Goal: Task Accomplishment & Management: Use online tool/utility

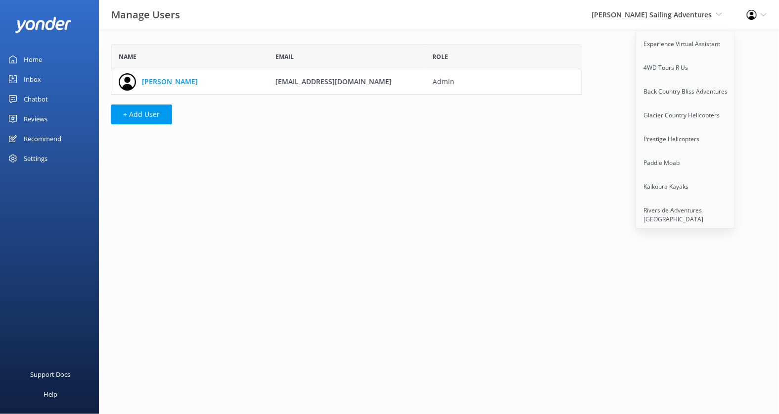
scroll to position [1085, 0]
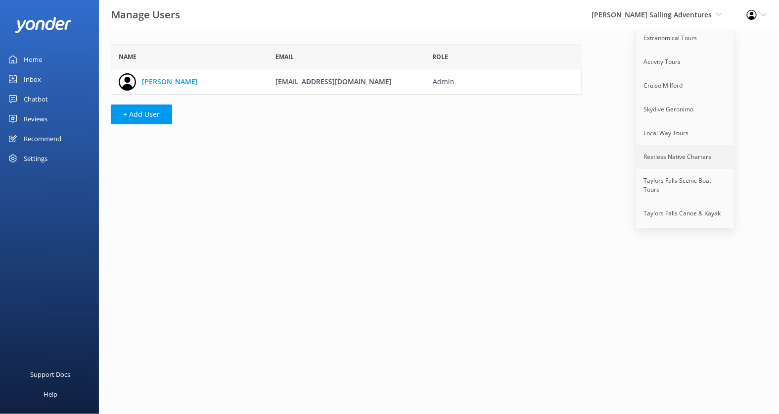
click at [684, 145] on link "Restless Native Charters" at bounding box center [685, 157] width 99 height 24
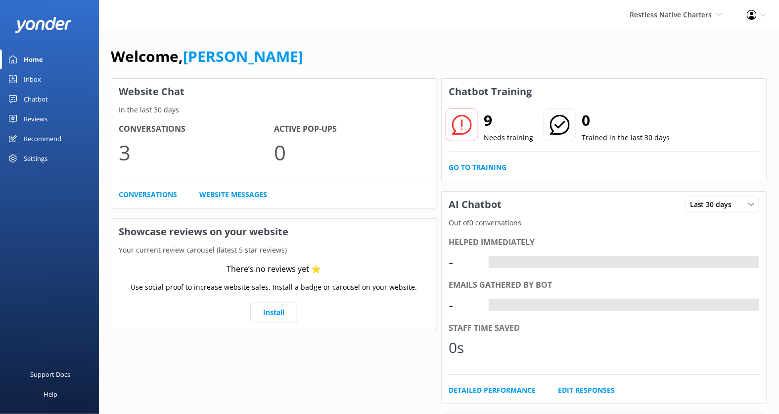
click at [42, 96] on div "Chatbot" at bounding box center [36, 99] width 24 height 20
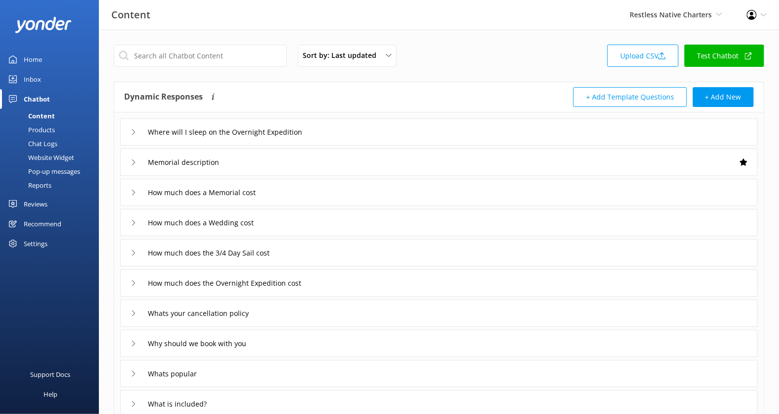
click at [51, 155] on div "Website Widget" at bounding box center [40, 157] width 68 height 14
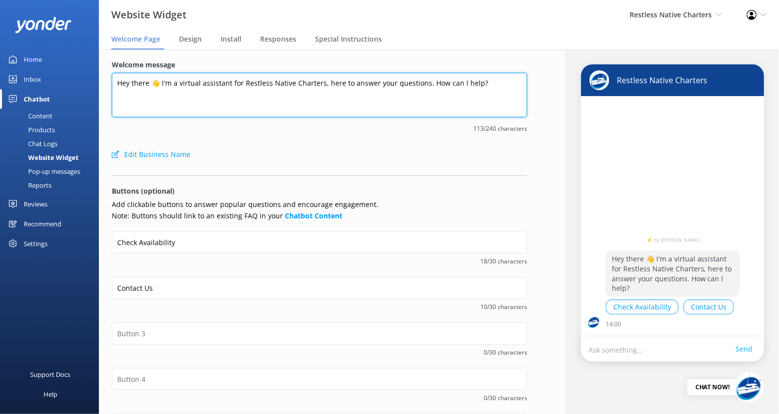
click at [211, 81] on textarea "Hey there 👋 I'm a virtual assistant for Restless Native Charters, here to answe…" at bounding box center [320, 95] width 416 height 45
paste textarea "Ahoy!! I’m Mia, your cruise director here at Restless Native. Can you tell me y…"
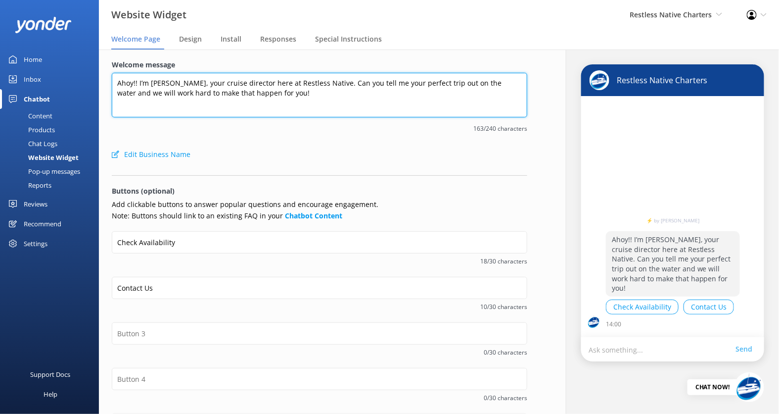
type textarea "Ahoy!! I’m Mia, your cruise director here at Restless Native. Can you tell me y…"
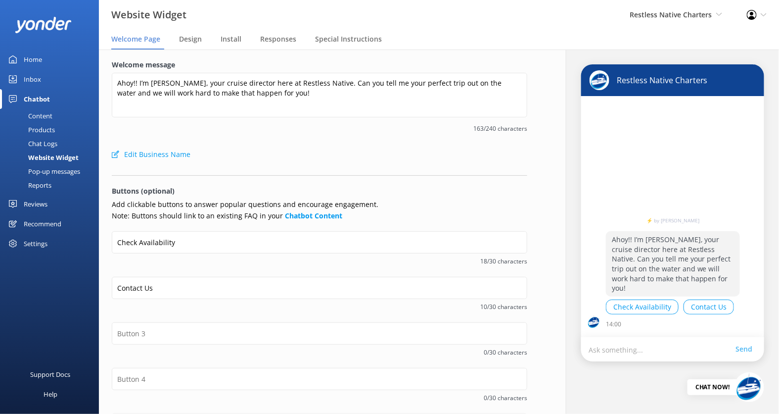
click at [307, 133] on span "163/240 characters" at bounding box center [320, 128] width 416 height 9
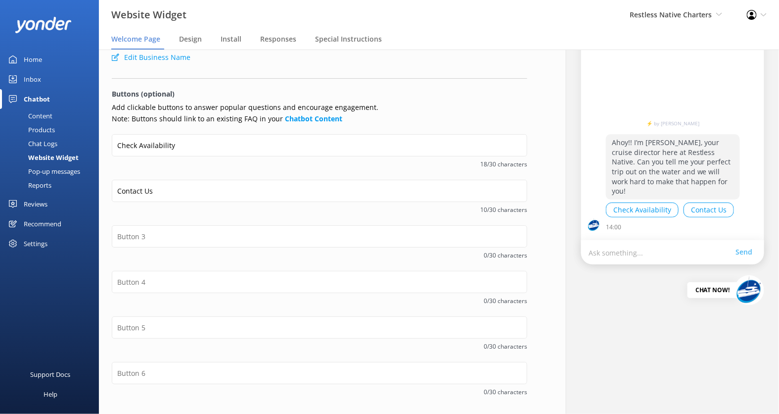
scroll to position [134, 0]
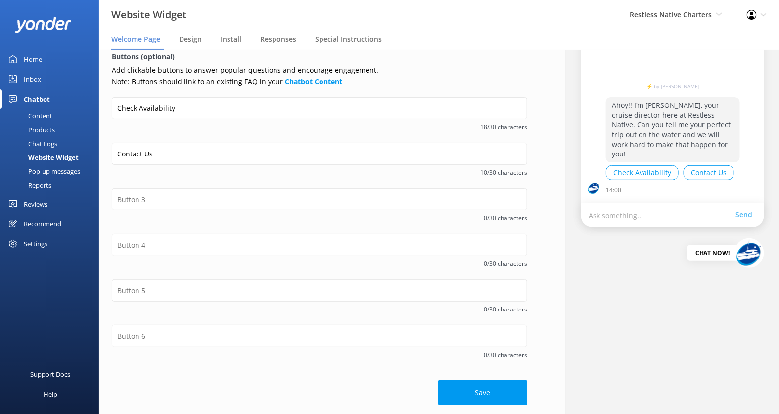
drag, startPoint x: 498, startPoint y: 388, endPoint x: 498, endPoint y: 382, distance: 6.9
click at [498, 388] on button "Save" at bounding box center [482, 392] width 89 height 25
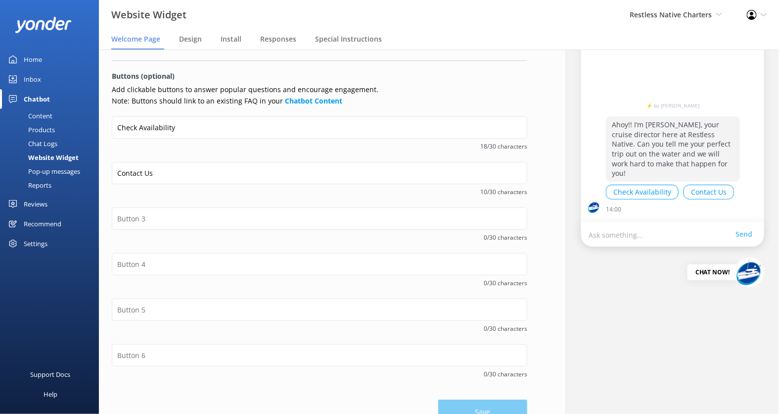
scroll to position [0, 0]
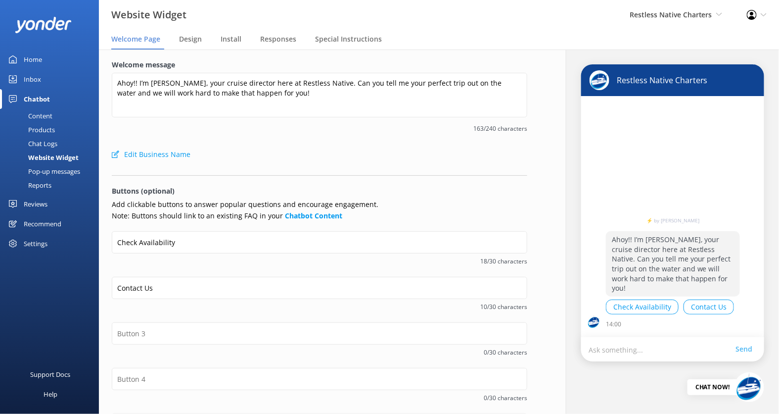
click at [36, 61] on div "Home" at bounding box center [33, 59] width 18 height 20
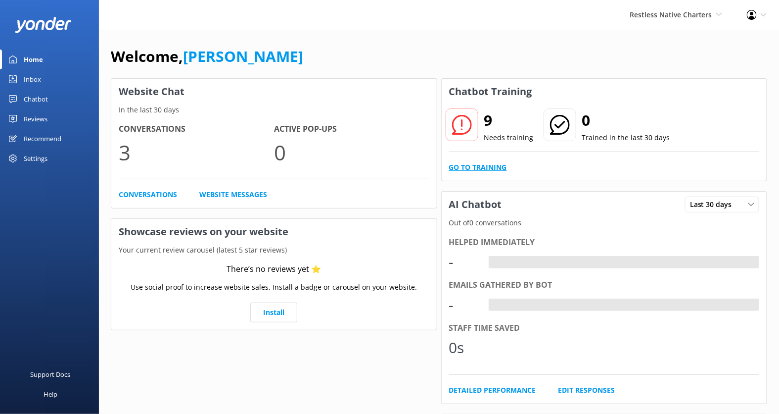
click at [484, 169] on link "Go to Training" at bounding box center [478, 167] width 58 height 11
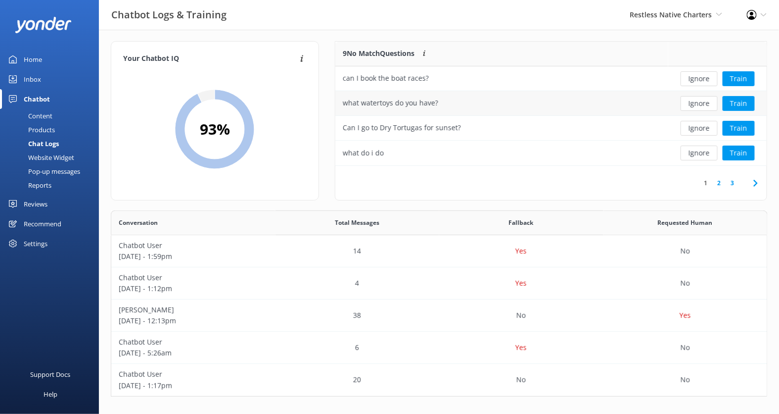
scroll to position [5, 0]
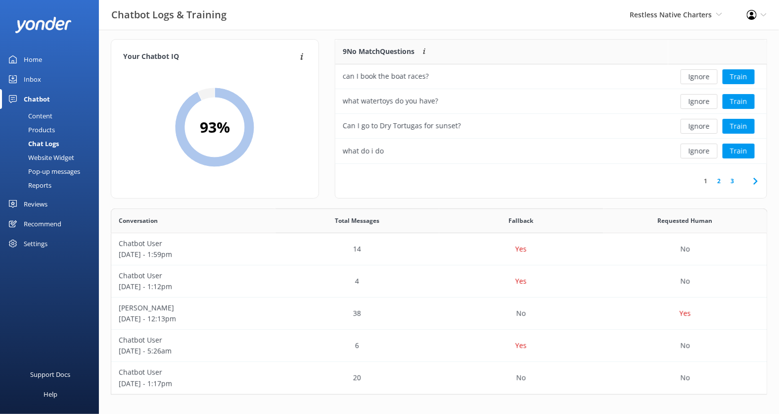
click at [722, 181] on link "2" at bounding box center [719, 180] width 13 height 9
click at [748, 79] on button "Train" at bounding box center [739, 76] width 32 height 15
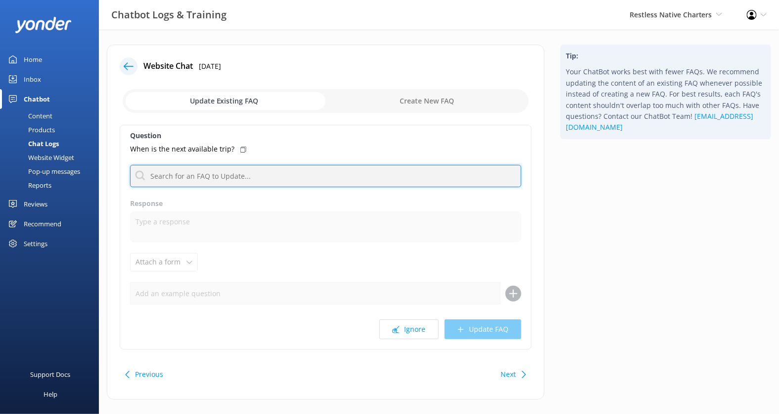
click at [282, 173] on input "text" at bounding box center [325, 176] width 391 height 22
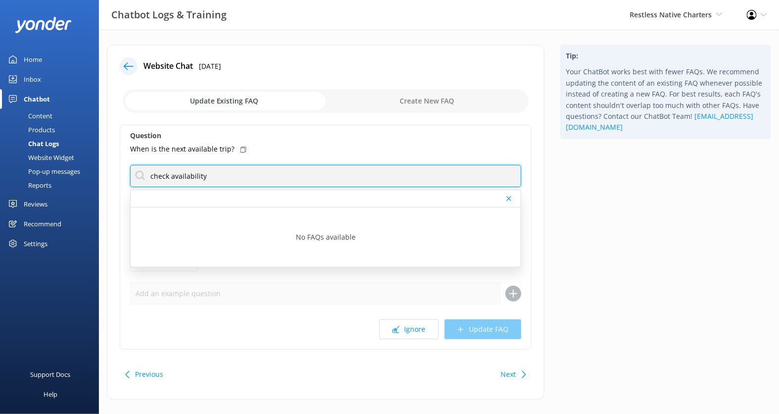
scroll to position [7, 0]
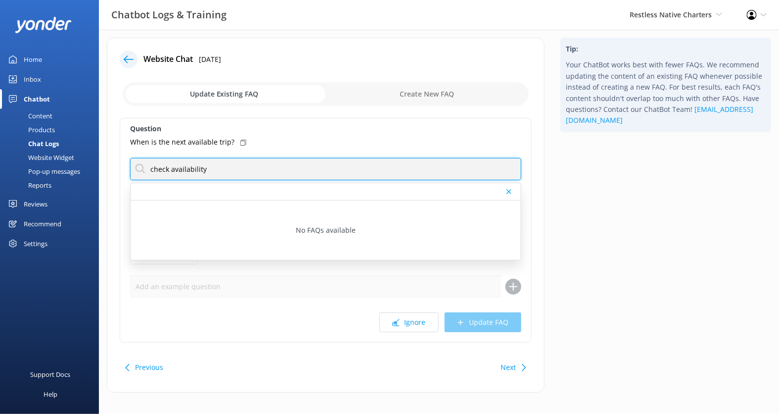
click at [276, 168] on input "check availability" at bounding box center [325, 169] width 391 height 22
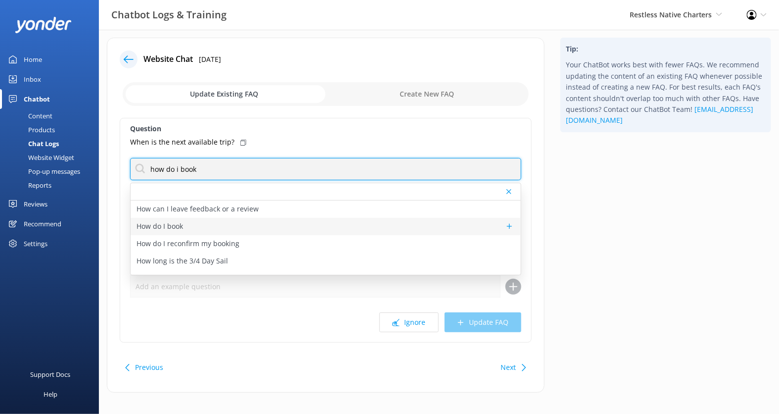
type input "how do i book"
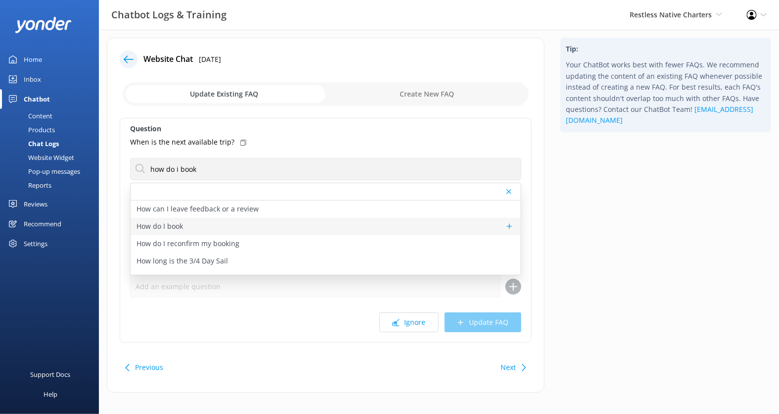
click at [292, 226] on div "How do I book" at bounding box center [326, 226] width 390 height 17
type textarea "To view live availability and book your tour, click https://fareharbor.com/embe…"
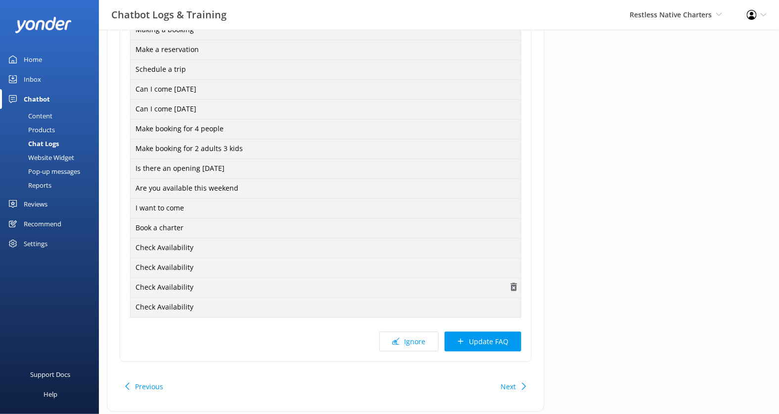
scroll to position [330, 0]
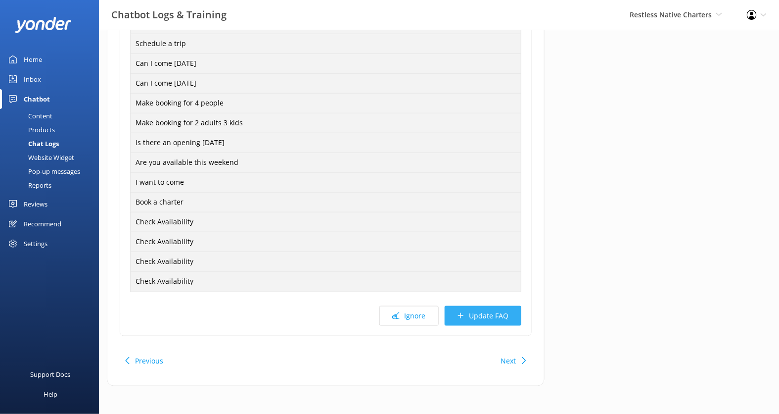
click at [487, 312] on button "Update FAQ" at bounding box center [483, 316] width 77 height 20
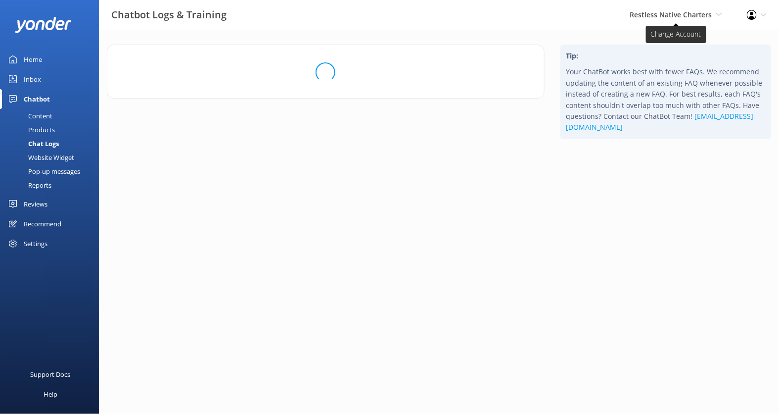
click at [704, 15] on span "Restless Native Charters" at bounding box center [671, 14] width 83 height 9
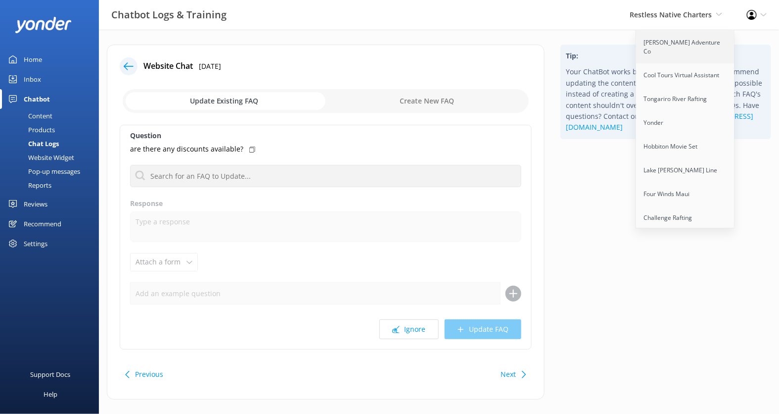
click at [663, 38] on link "[PERSON_NAME] Adventure Co" at bounding box center [685, 47] width 99 height 33
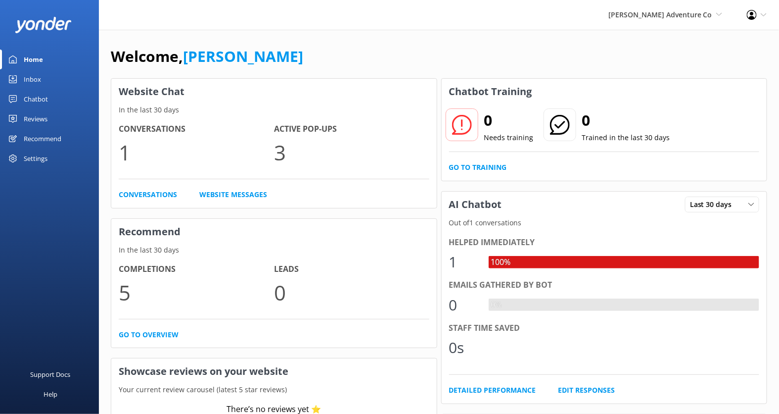
click at [35, 114] on div "Reviews" at bounding box center [36, 119] width 24 height 20
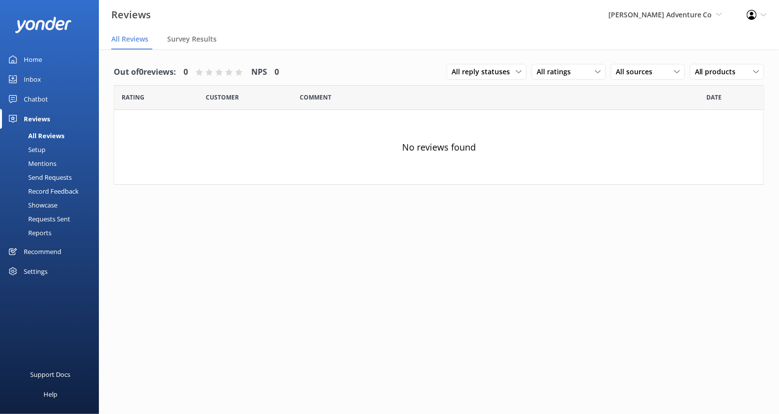
click at [35, 97] on div "Chatbot" at bounding box center [36, 99] width 24 height 20
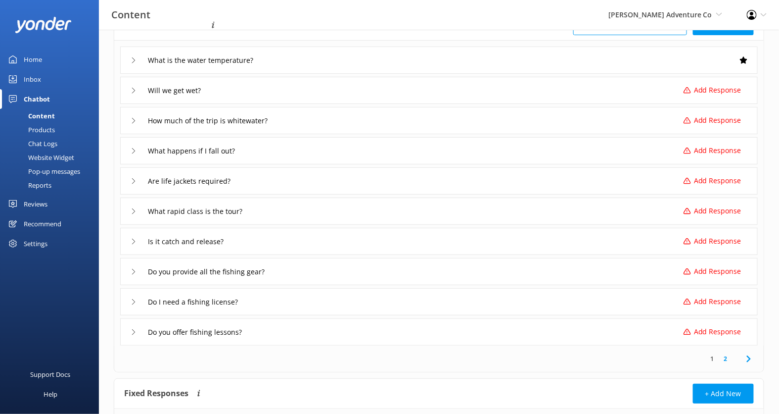
scroll to position [16, 0]
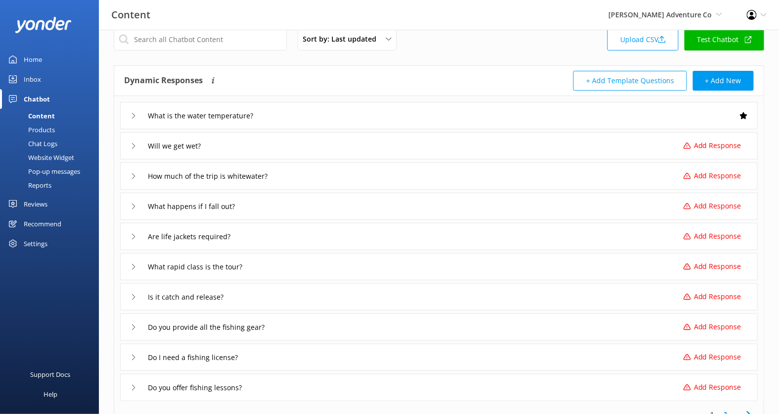
click at [444, 123] on div "What is the water temperature?" at bounding box center [439, 115] width 638 height 27
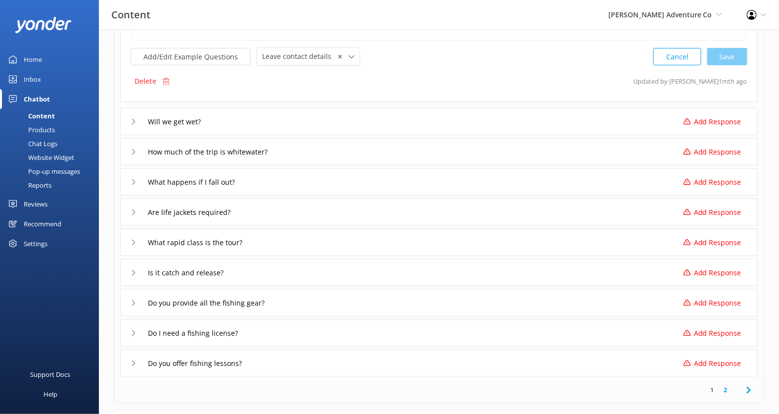
scroll to position [151, 0]
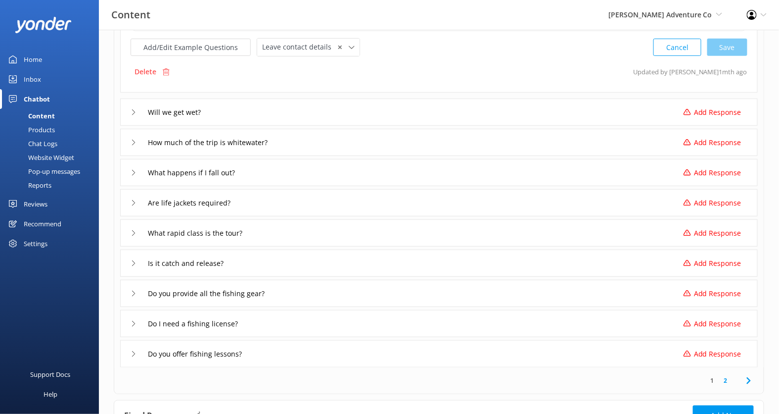
click at [722, 379] on link "2" at bounding box center [726, 380] width 13 height 9
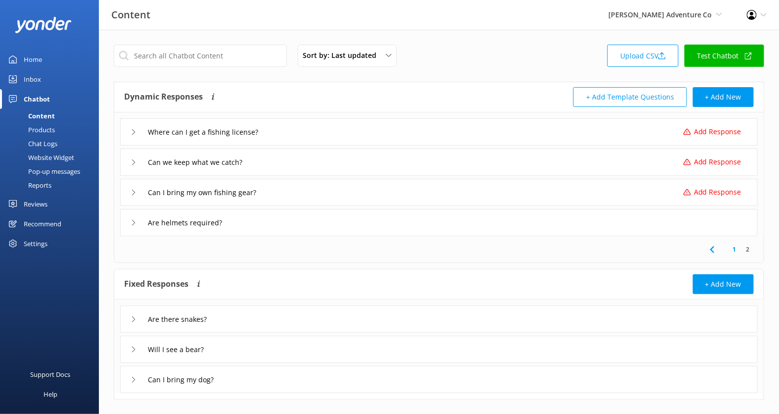
click at [697, 218] on div "Are helmets required?" at bounding box center [439, 222] width 638 height 27
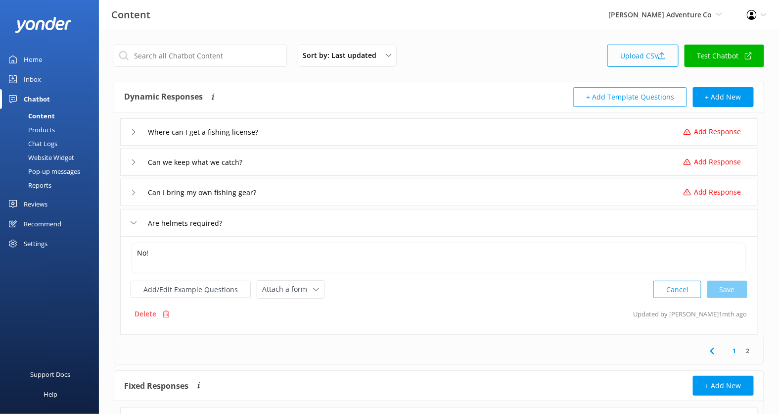
click at [661, 50] on link "Upload CSV" at bounding box center [643, 56] width 71 height 22
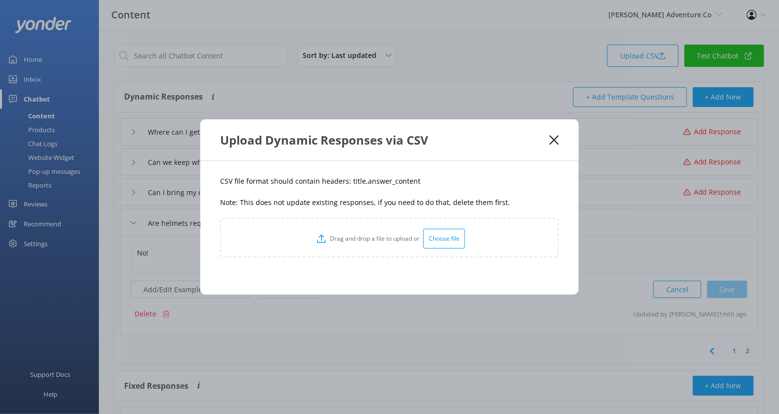
click at [448, 230] on div "Choose file" at bounding box center [445, 239] width 42 height 20
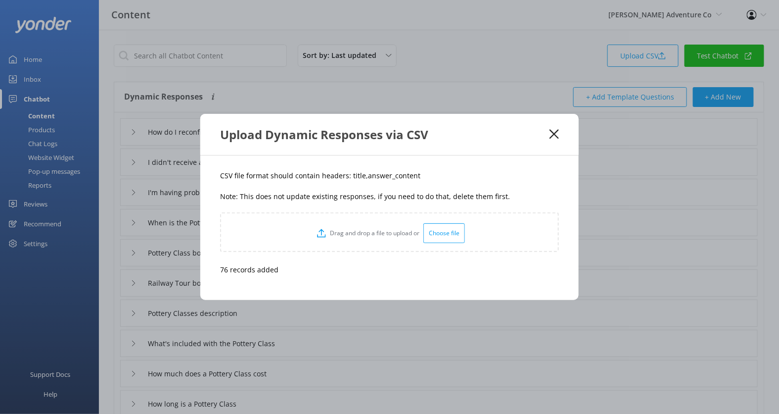
click at [554, 131] on icon at bounding box center [554, 134] width 9 height 10
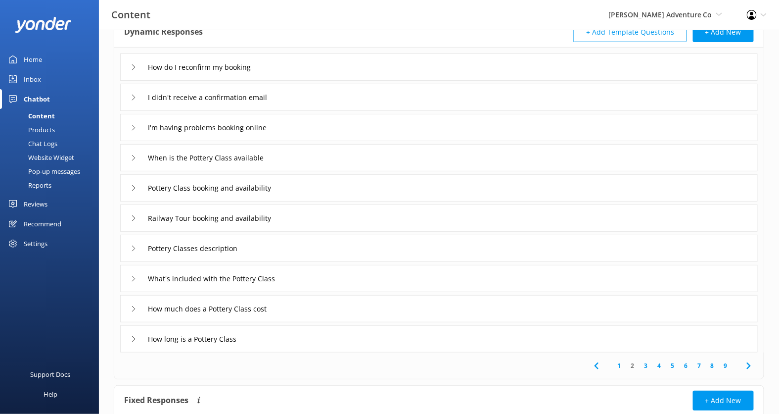
scroll to position [66, 0]
click at [538, 344] on div "How long is a Pottery Class" at bounding box center [439, 337] width 638 height 27
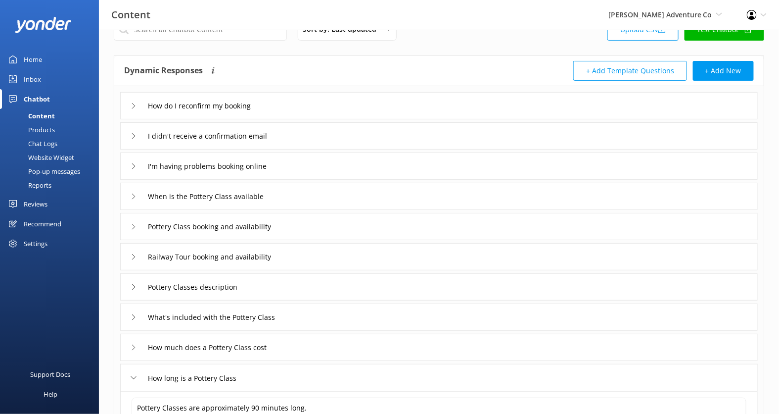
scroll to position [21, 0]
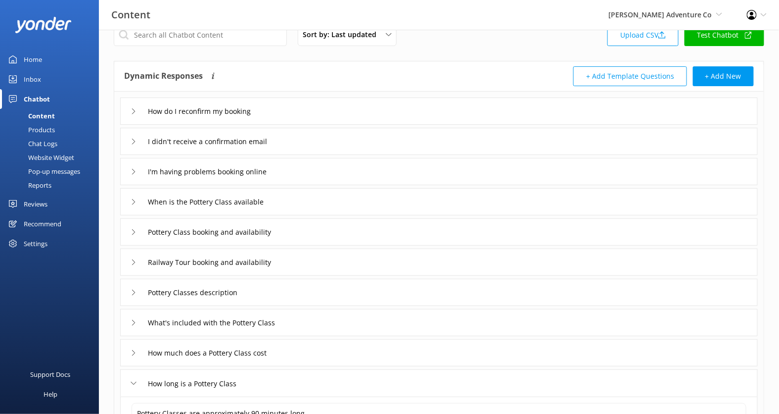
click at [721, 33] on link "Test Chatbot" at bounding box center [725, 35] width 80 height 22
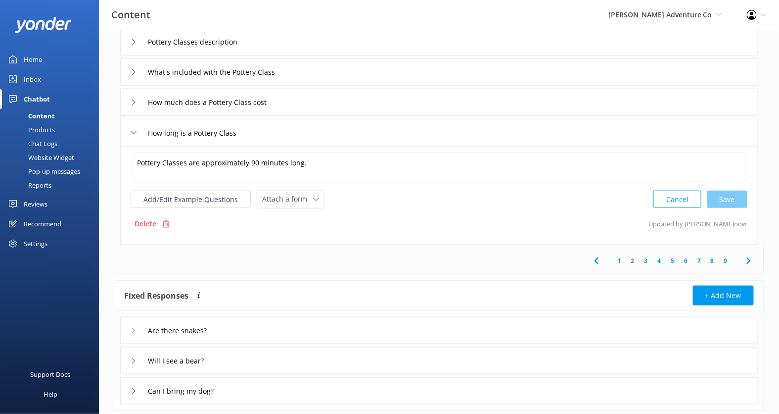
scroll to position [294, 0]
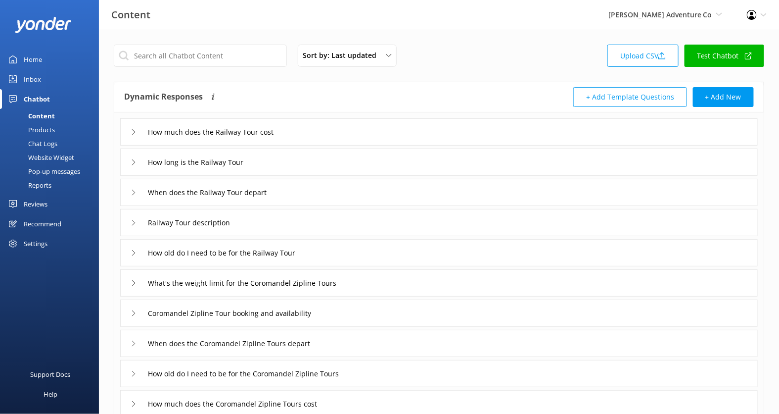
scroll to position [194, 0]
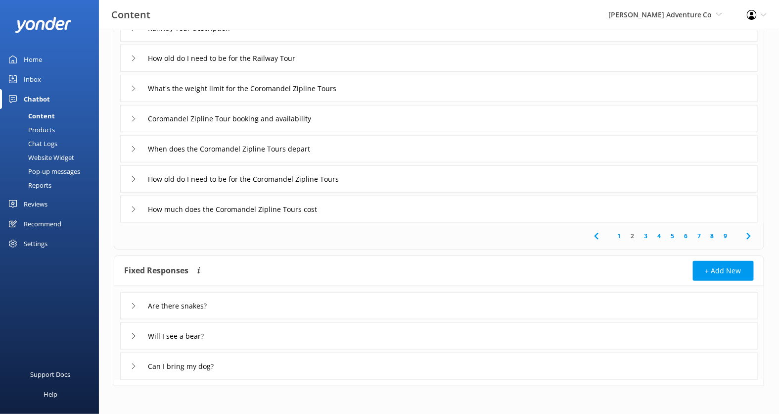
click at [672, 233] on link "5" at bounding box center [672, 235] width 13 height 9
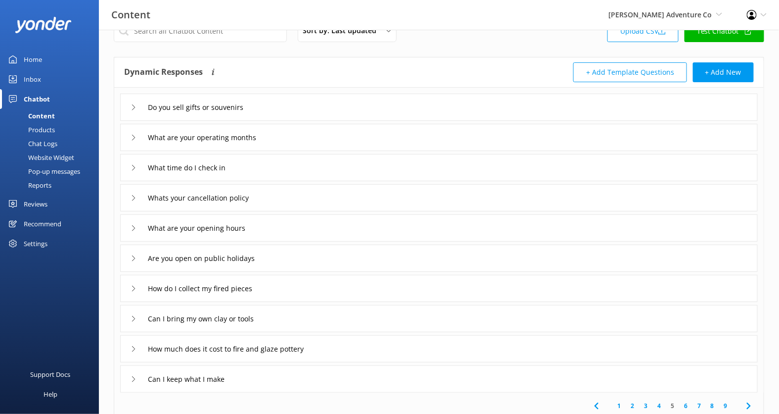
scroll to position [27, 0]
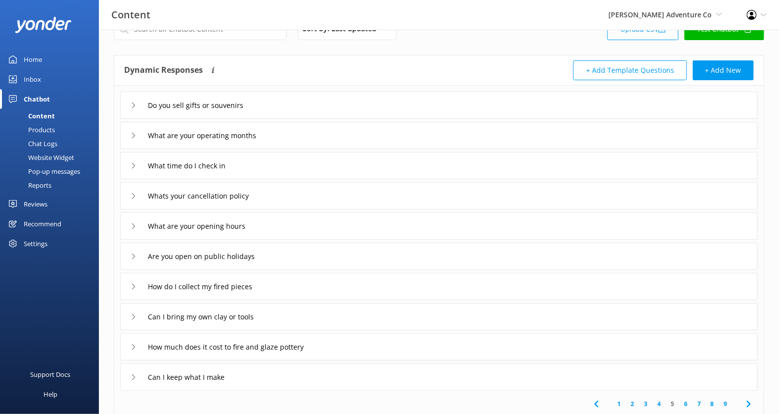
click at [52, 154] on div "Website Widget" at bounding box center [40, 157] width 68 height 14
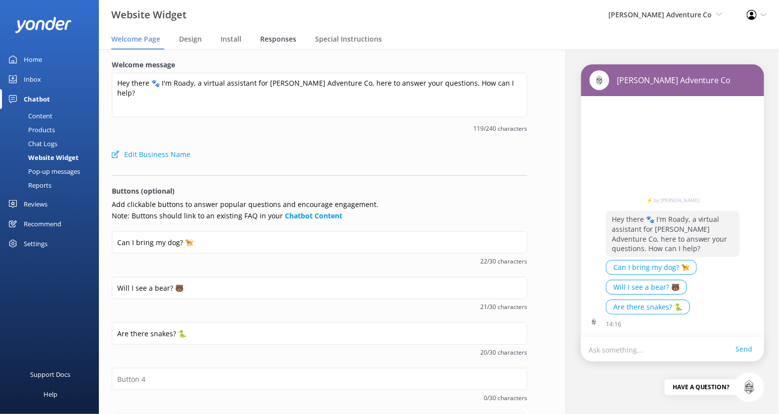
click at [276, 43] on span "Responses" at bounding box center [278, 39] width 36 height 10
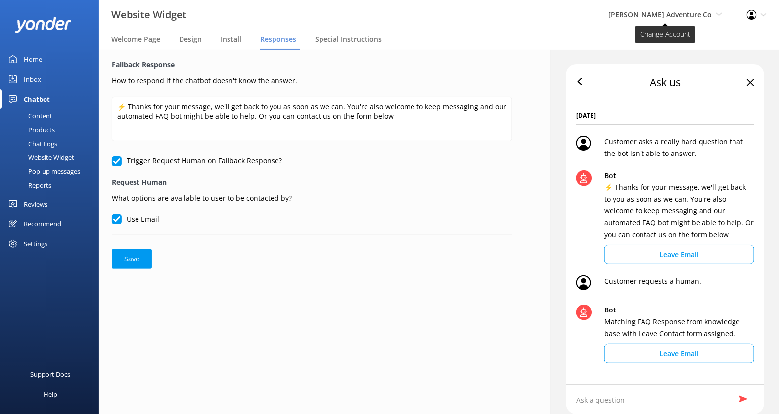
click at [677, 17] on span "[PERSON_NAME] Adventure Co" at bounding box center [661, 14] width 104 height 9
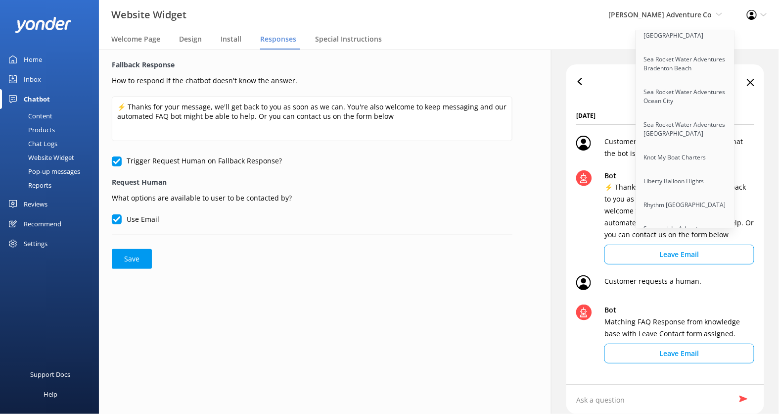
scroll to position [1085, 0]
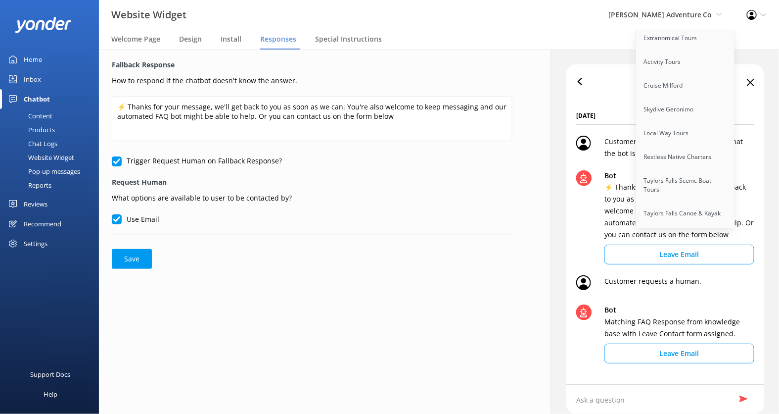
click at [679, 145] on link "Restless Native Charters" at bounding box center [685, 157] width 99 height 24
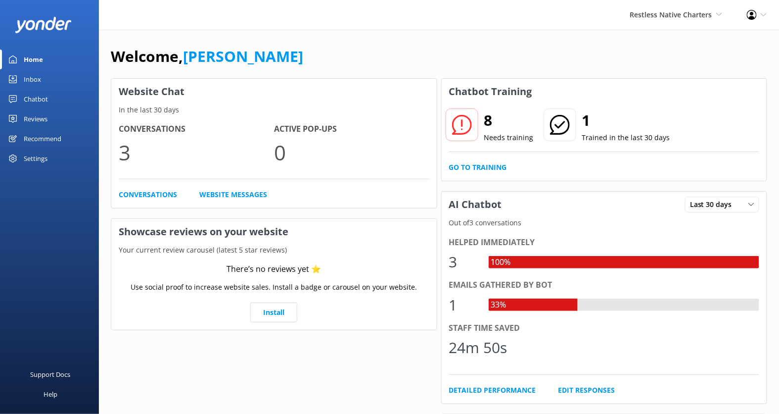
click at [36, 98] on div "Chatbot" at bounding box center [36, 99] width 24 height 20
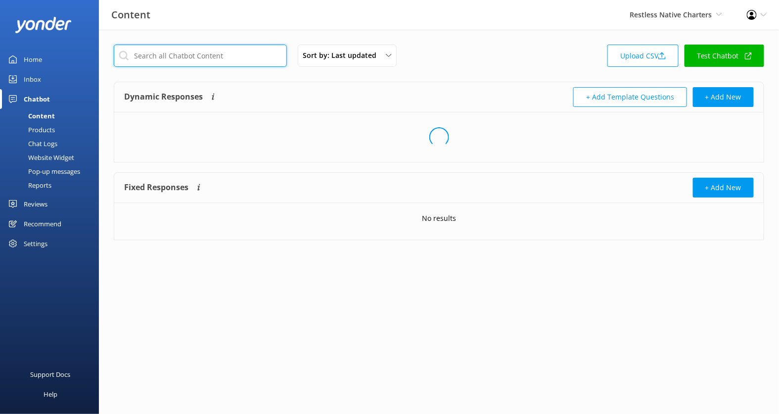
click at [200, 51] on input "text" at bounding box center [200, 56] width 173 height 22
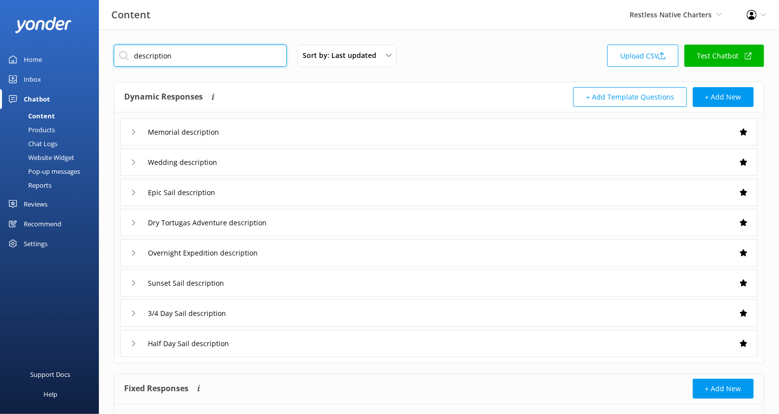
type input "description"
click at [272, 293] on div "Sunset Sail description" at bounding box center [439, 282] width 638 height 27
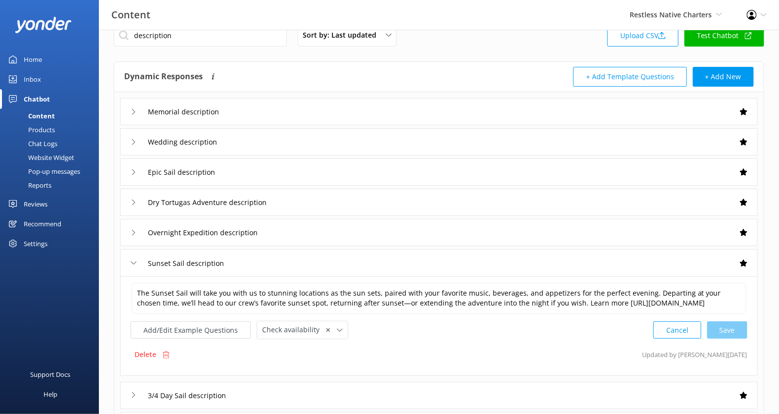
scroll to position [28, 0]
